Goal: Task Accomplishment & Management: Manage account settings

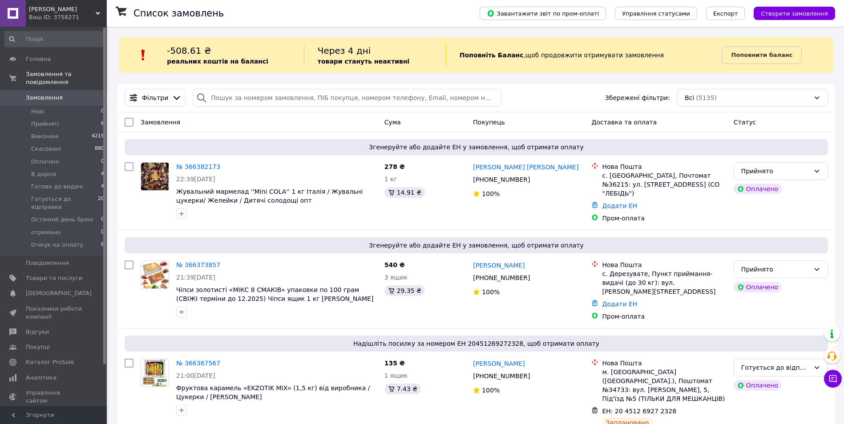
click at [227, 13] on div "Список замовлень" at bounding box center [297, 13] width 328 height 27
click at [621, 202] on link "Додати ЕН" at bounding box center [619, 205] width 35 height 7
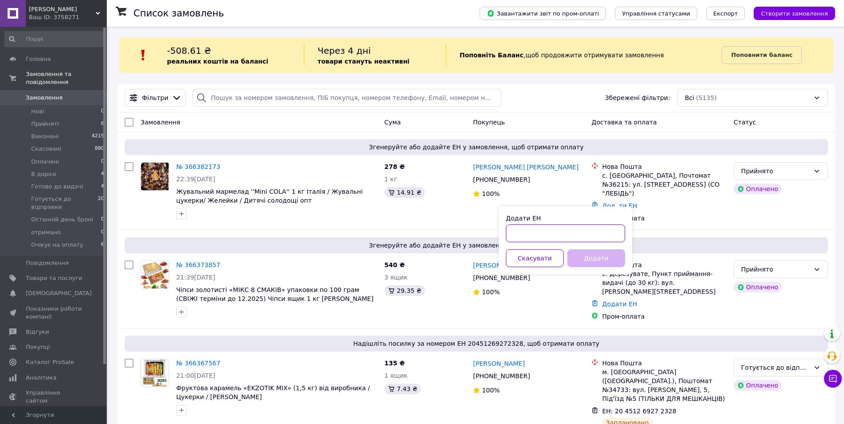
click at [577, 241] on input "Додати ЕН" at bounding box center [565, 234] width 119 height 18
type input "2451269295008"
click at [580, 260] on button "Додати" at bounding box center [596, 259] width 58 height 18
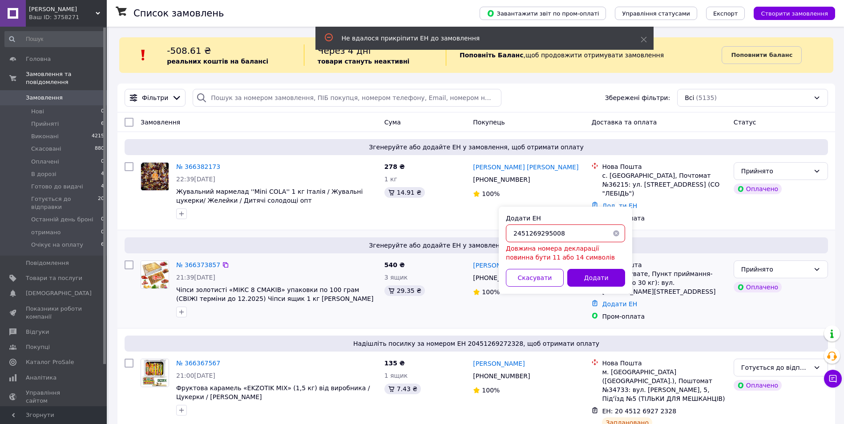
drag, startPoint x: 559, startPoint y: 229, endPoint x: 454, endPoint y: 232, distance: 105.0
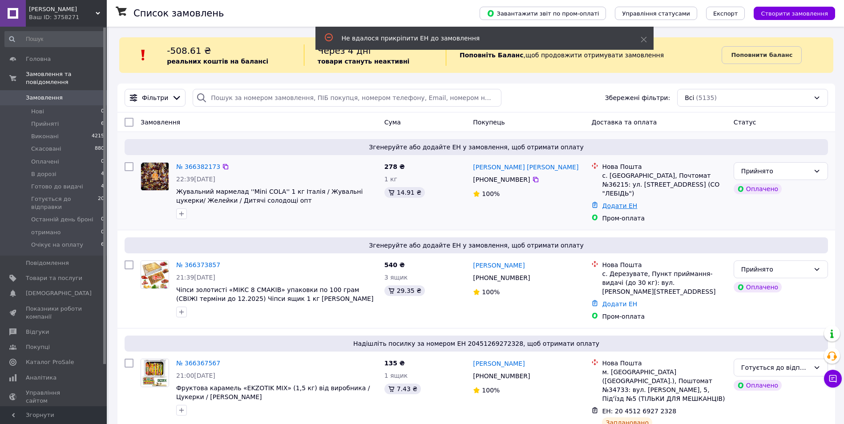
click at [610, 202] on link "Додати ЕН" at bounding box center [619, 205] width 35 height 7
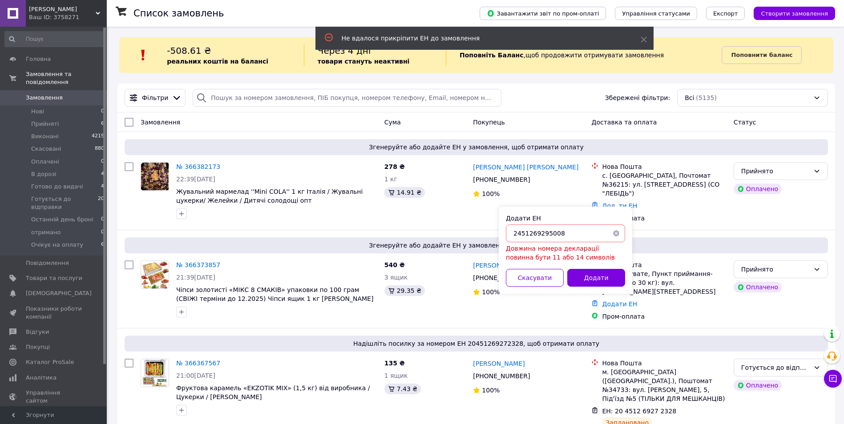
click at [618, 230] on button "button" at bounding box center [616, 234] width 18 height 18
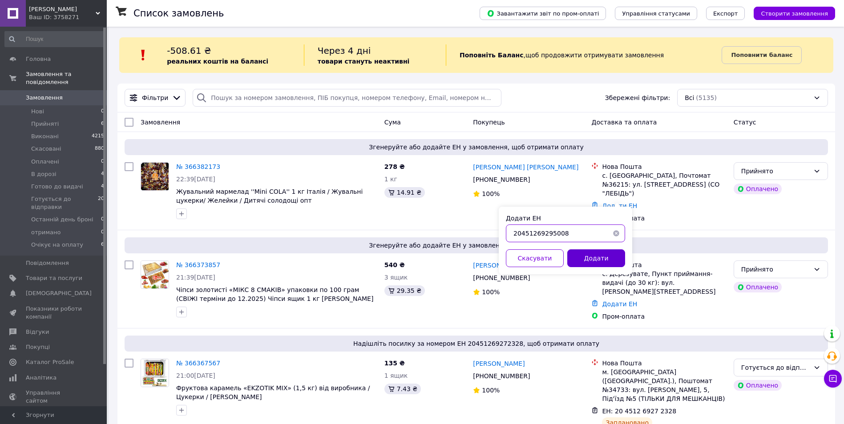
type input "20451269295008"
drag, startPoint x: 580, startPoint y: 255, endPoint x: 587, endPoint y: 252, distance: 7.2
click at [581, 255] on button "Додати" at bounding box center [596, 259] width 58 height 18
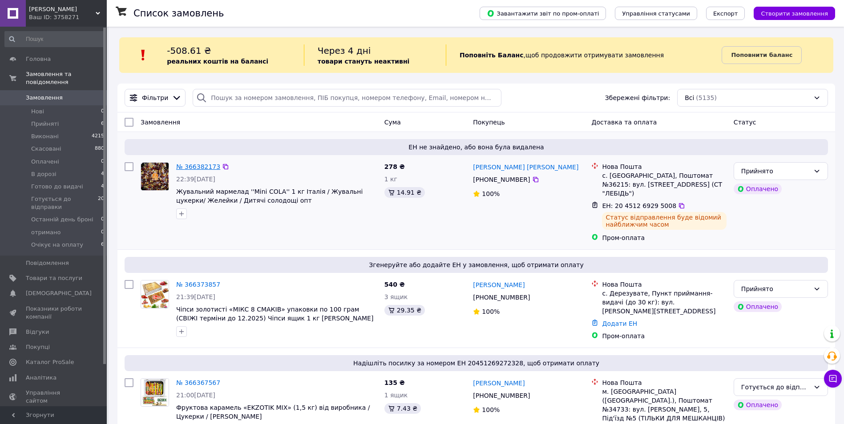
click at [194, 166] on link "№ 366382173" at bounding box center [198, 166] width 44 height 7
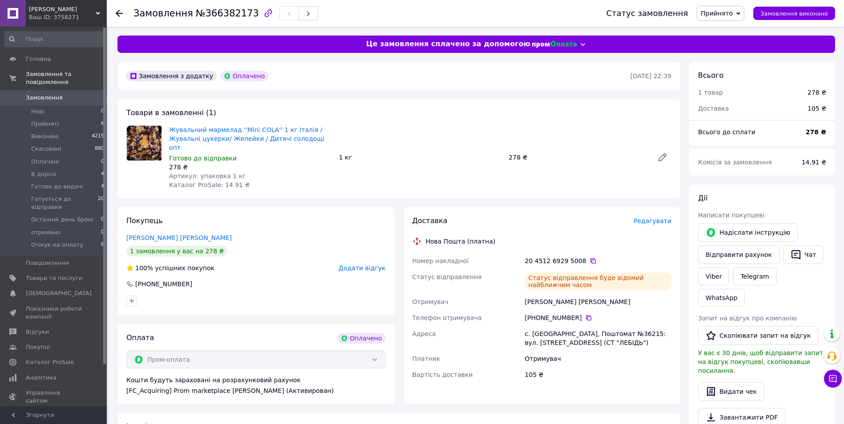
click at [41, 94] on span "Замовлення" at bounding box center [44, 98] width 37 height 8
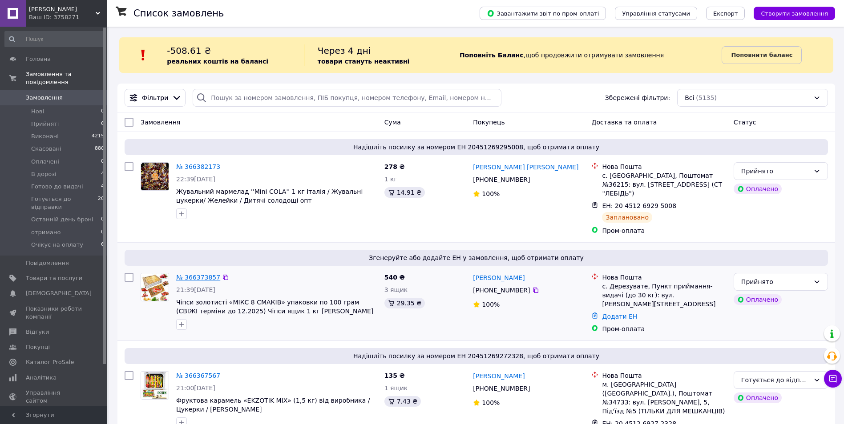
click at [196, 274] on link "№ 366373857" at bounding box center [198, 277] width 44 height 7
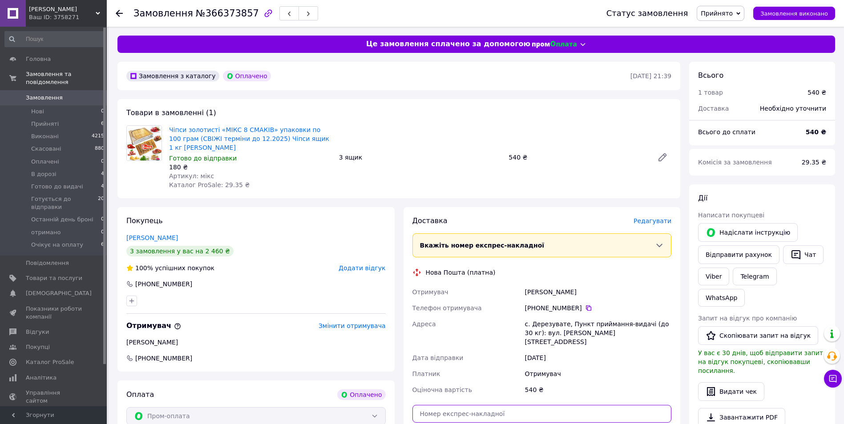
click at [453, 407] on input "text" at bounding box center [541, 414] width 259 height 18
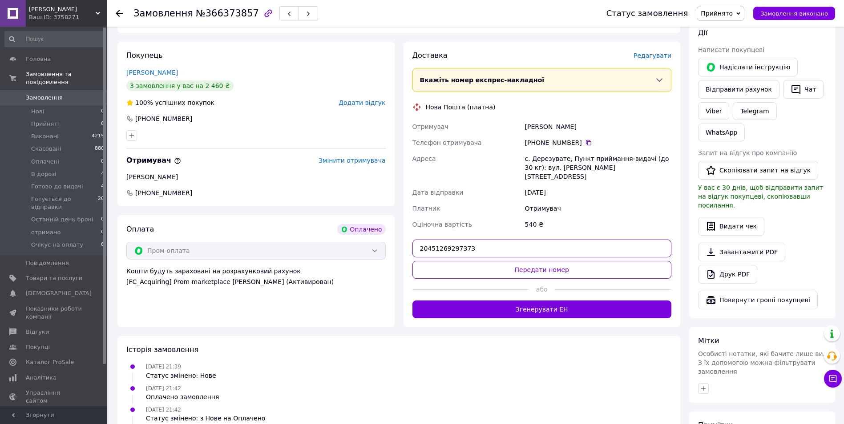
scroll to position [208, 0]
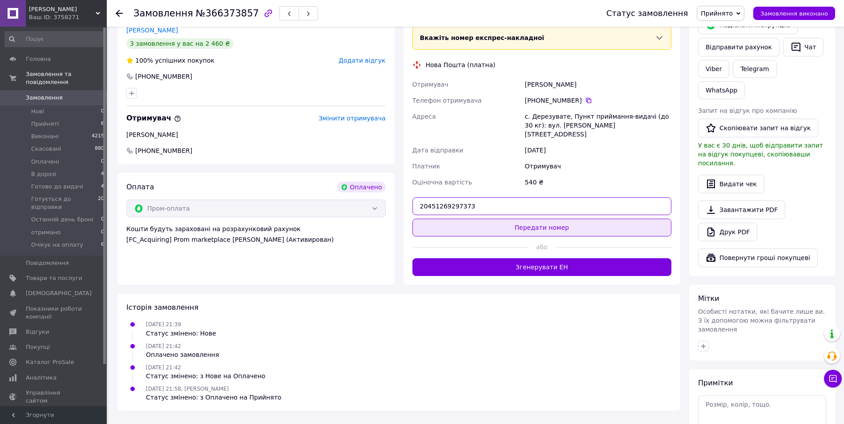
type input "20451269297373"
click at [577, 219] on button "Передати номер" at bounding box center [541, 228] width 259 height 18
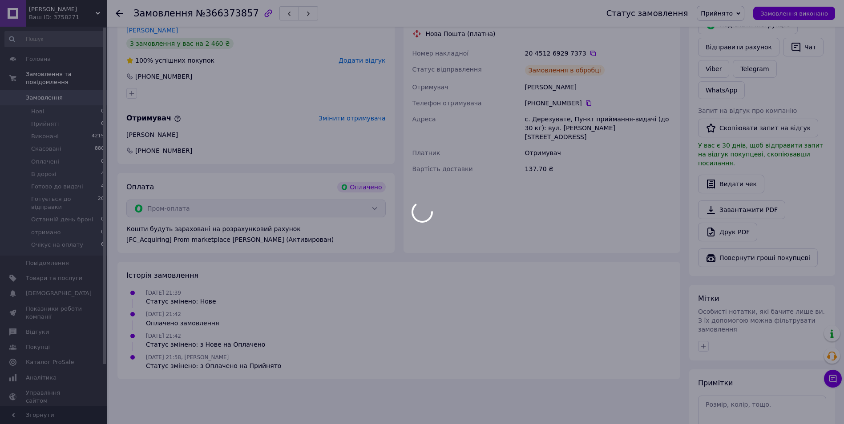
click at [719, 15] on div at bounding box center [422, 212] width 844 height 424
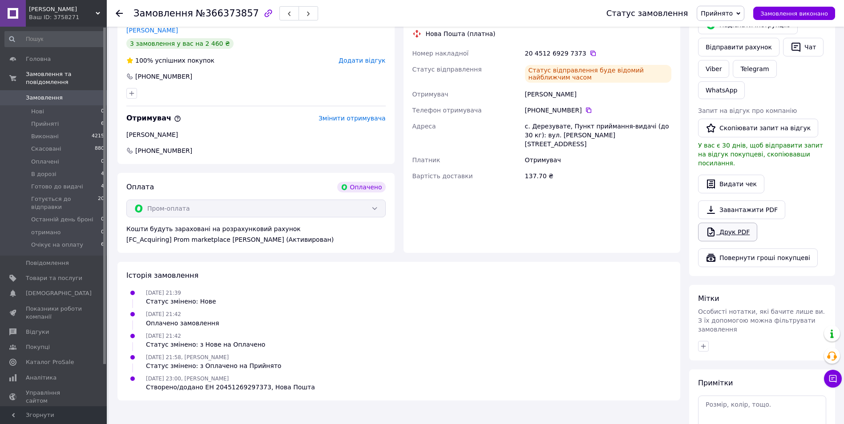
click at [729, 223] on link "Друк PDF" at bounding box center [727, 232] width 59 height 19
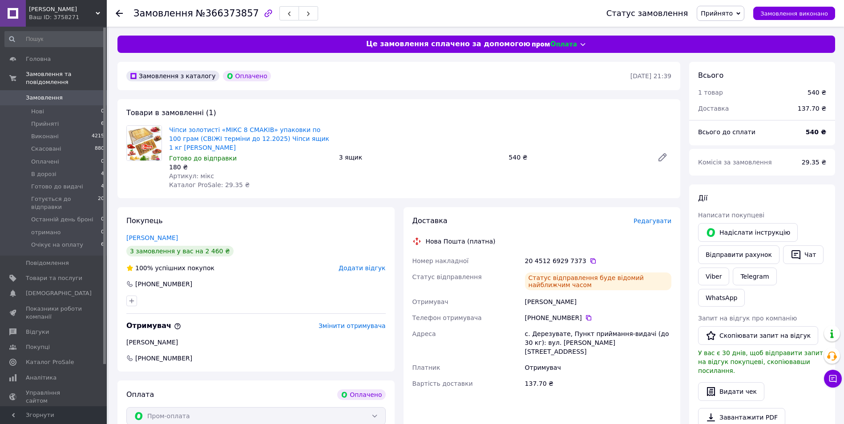
click at [733, 12] on span "Прийнято" at bounding box center [717, 13] width 32 height 7
click at [769, 97] on li "Готується до відправки" at bounding box center [737, 97] width 81 height 13
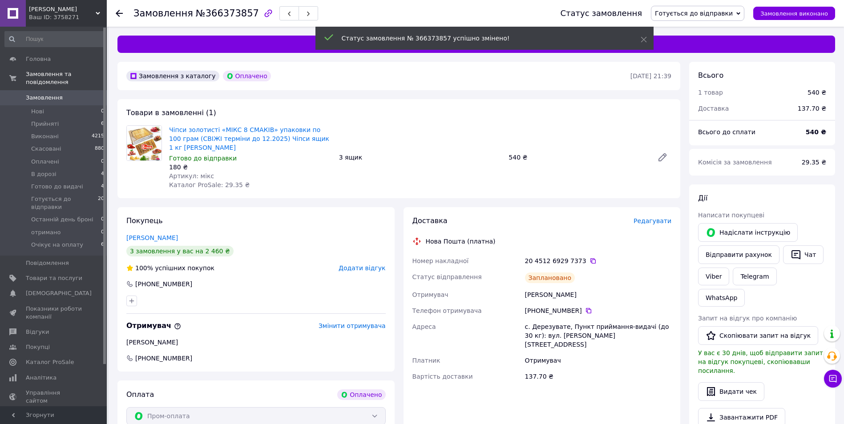
click at [49, 94] on span "Замовлення" at bounding box center [44, 98] width 37 height 8
